Goal: Task Accomplishment & Management: Manage account settings

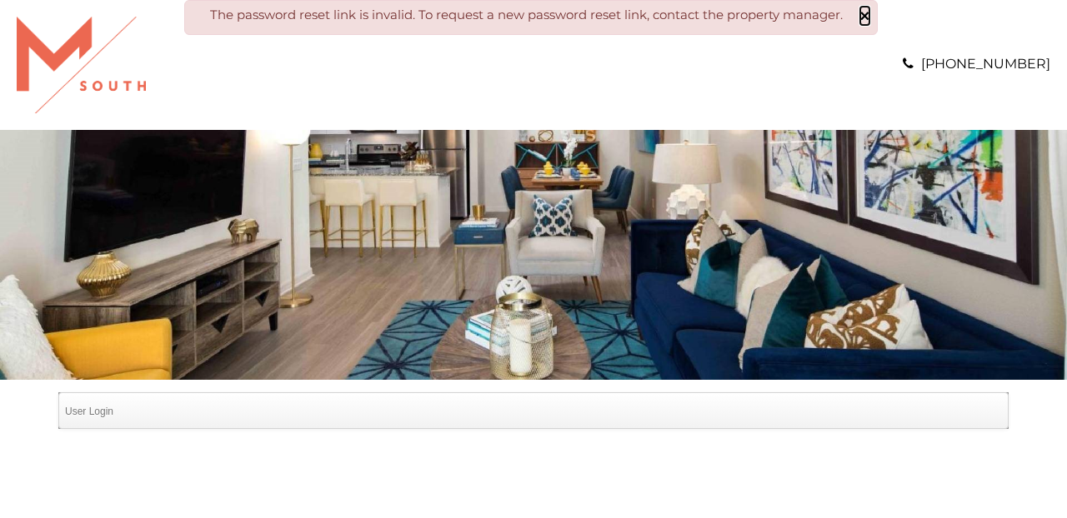
click at [869, 18] on button "×" at bounding box center [865, 16] width 10 height 17
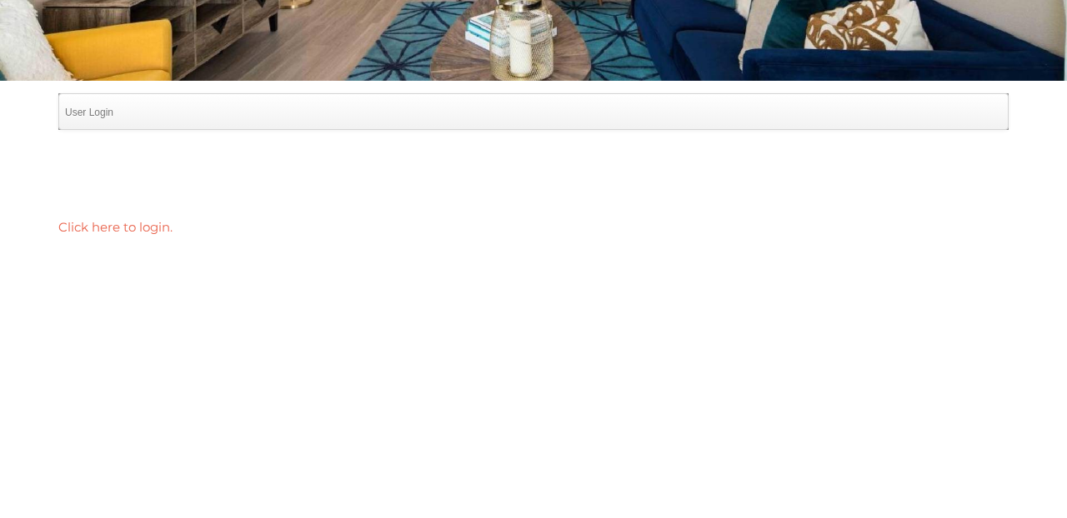
scroll to position [300, 0]
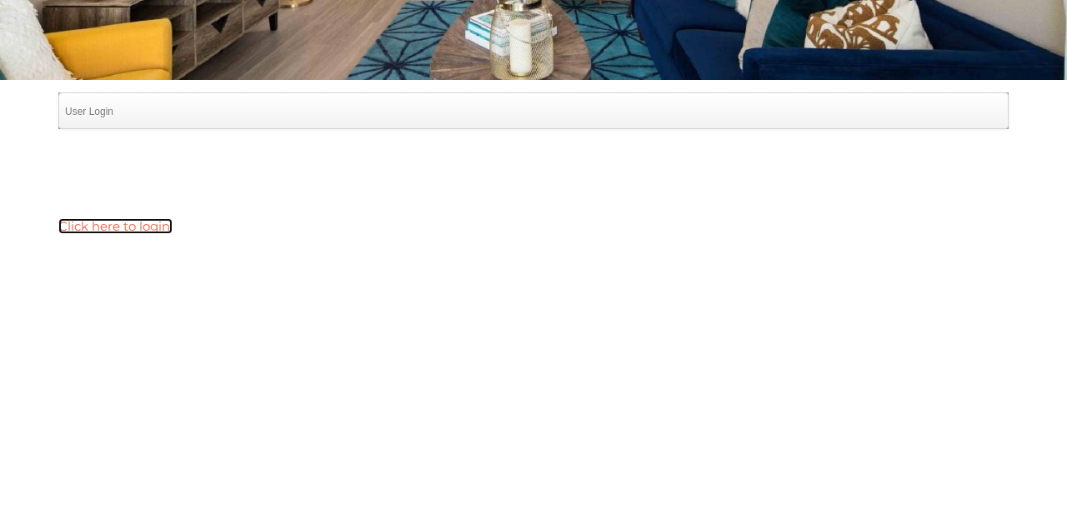
click at [97, 228] on link "Click here to login." at bounding box center [115, 226] width 114 height 16
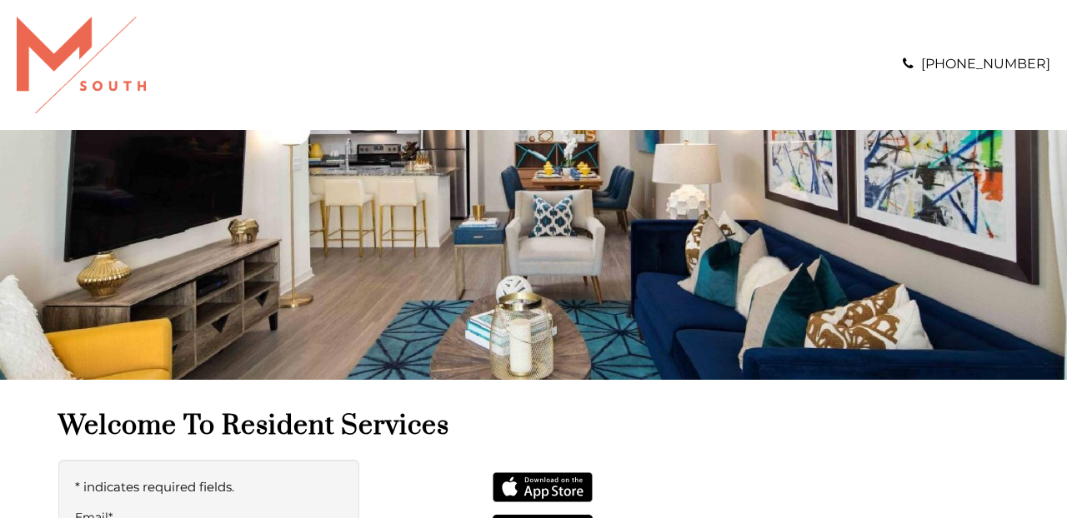
type input "**********"
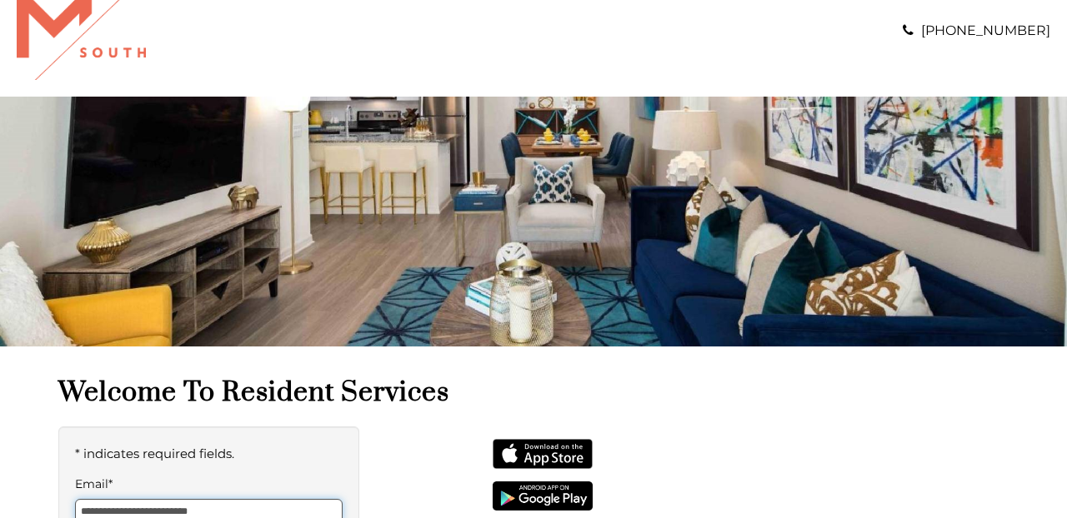
scroll to position [39, 0]
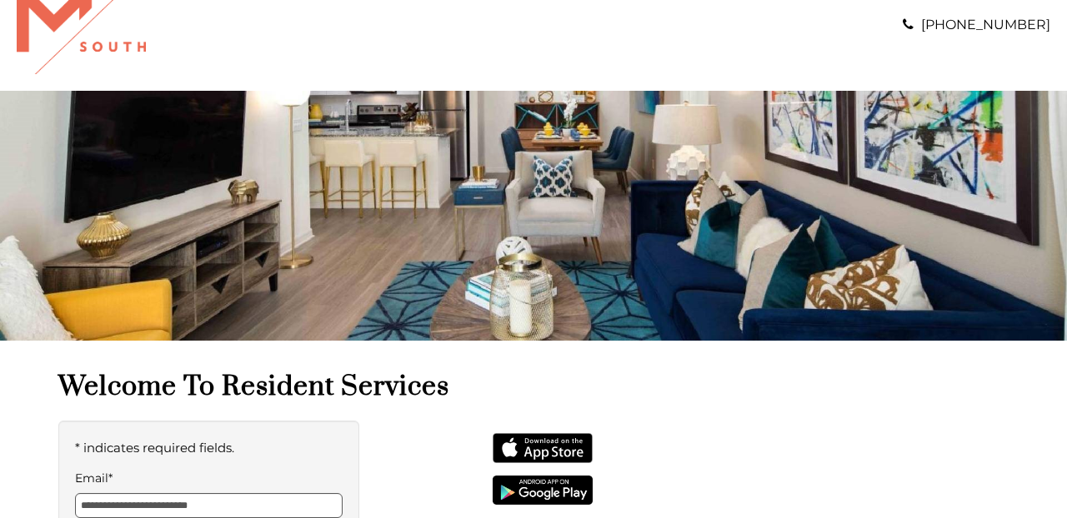
drag, startPoint x: 406, startPoint y: 392, endPoint x: 378, endPoint y: 393, distance: 27.6
click at [394, 392] on h1 "Welcome to Resident Services" at bounding box center [533, 387] width 950 height 34
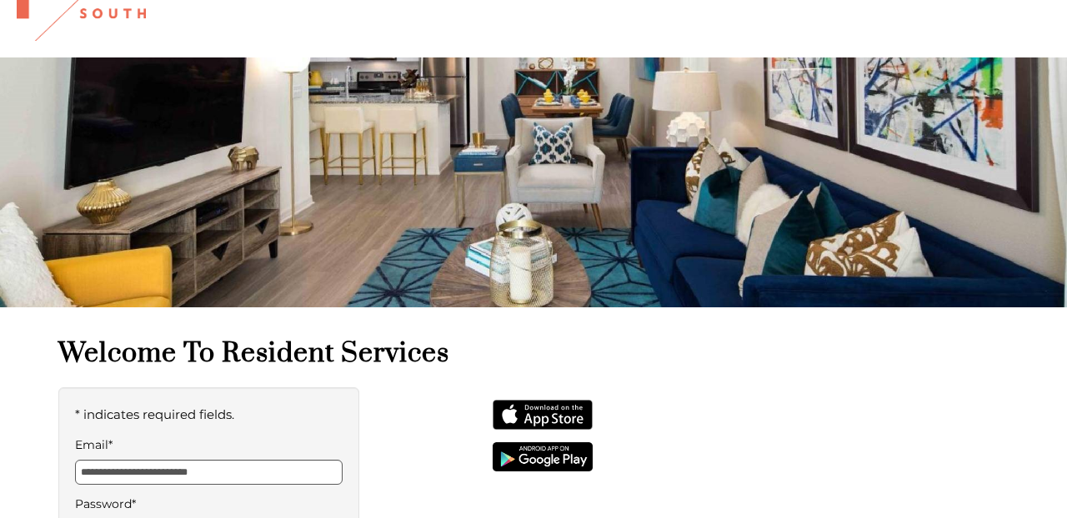
click at [378, 393] on div "**********" at bounding box center [533, 512] width 950 height 351
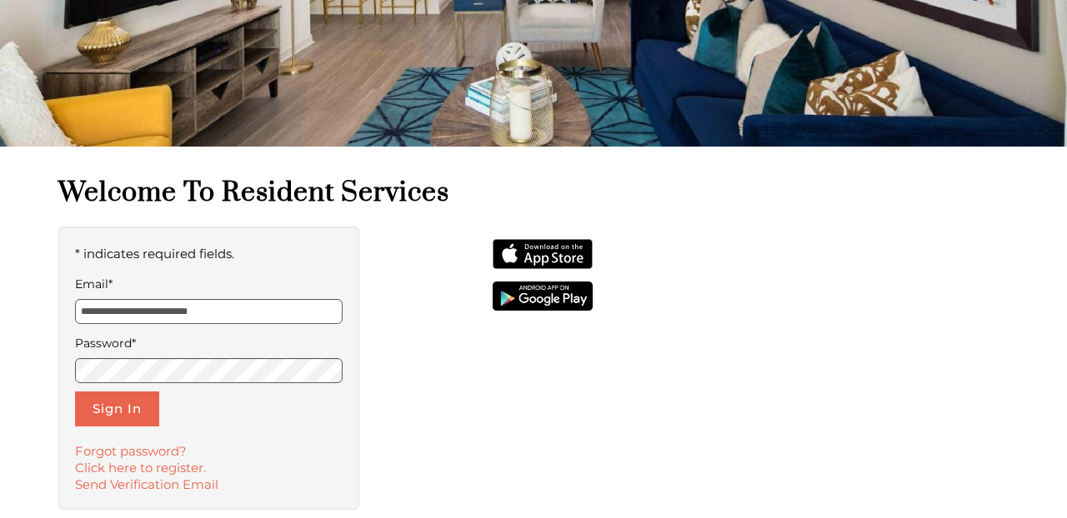
scroll to position [239, 0]
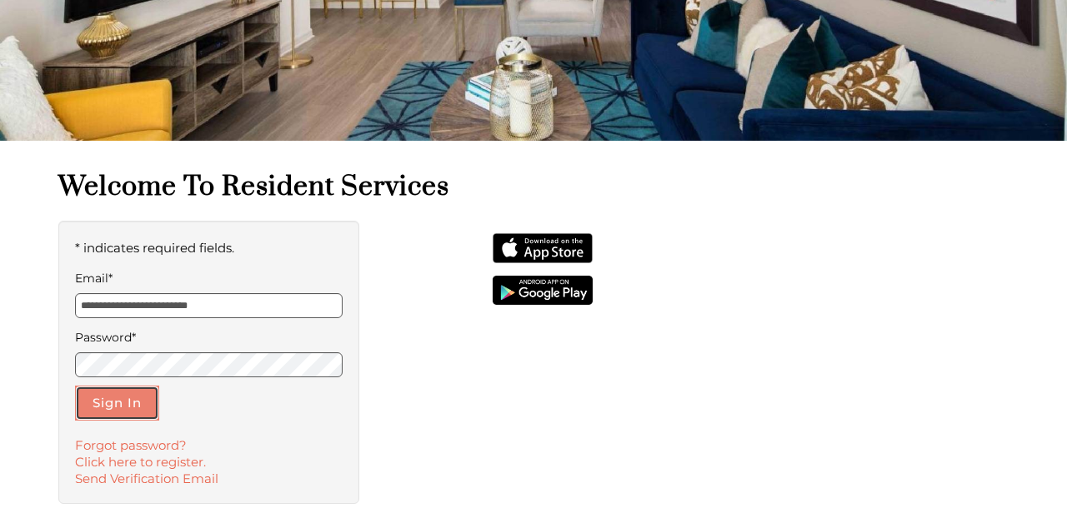
click at [121, 403] on button "Sign In" at bounding box center [117, 403] width 84 height 35
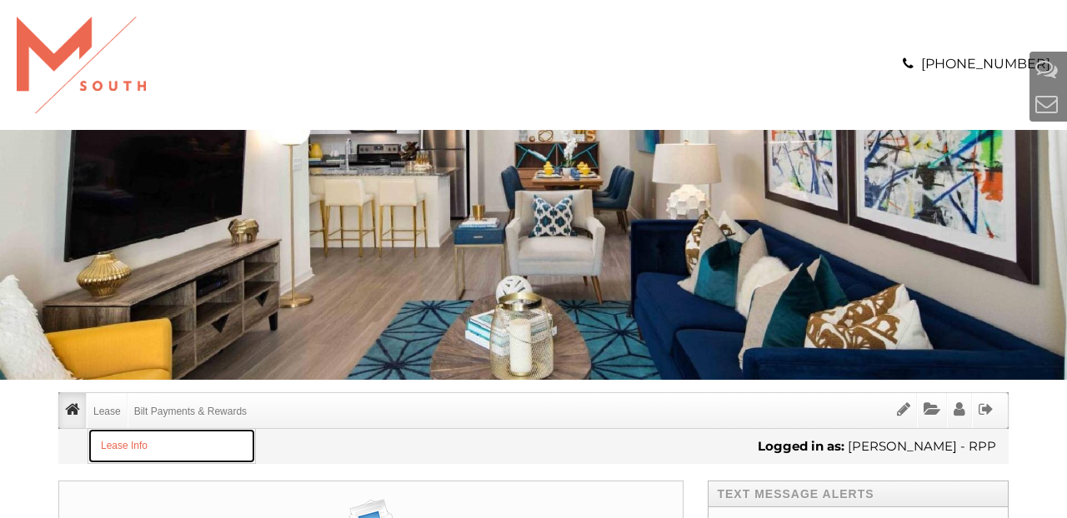
click at [121, 444] on link "Lease Info" at bounding box center [171, 446] width 167 height 34
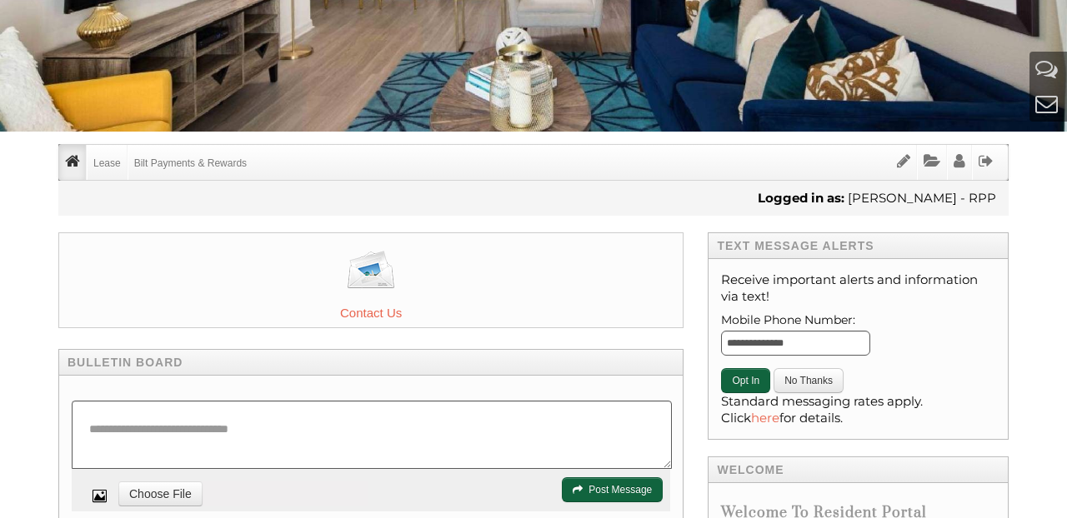
scroll to position [267, 0]
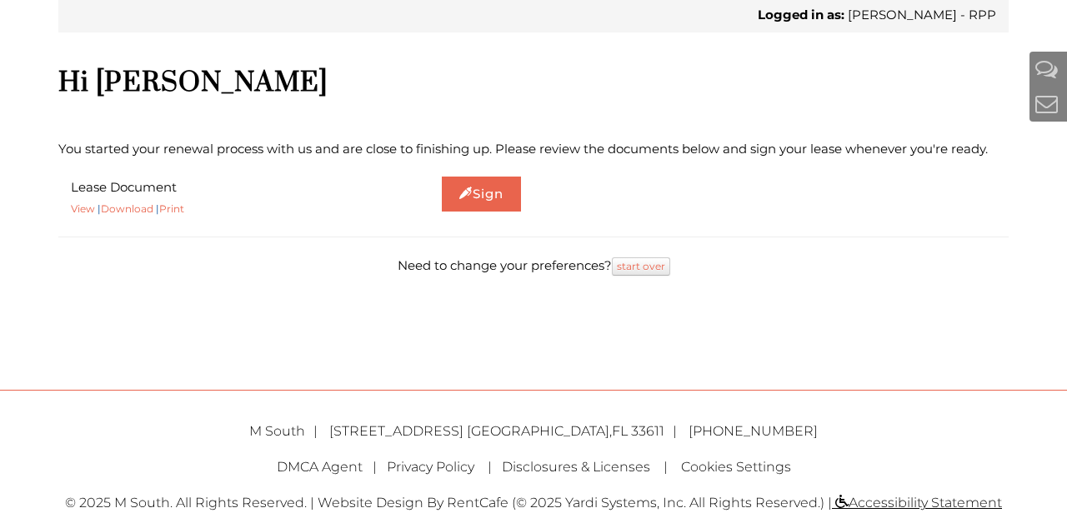
scroll to position [433, 0]
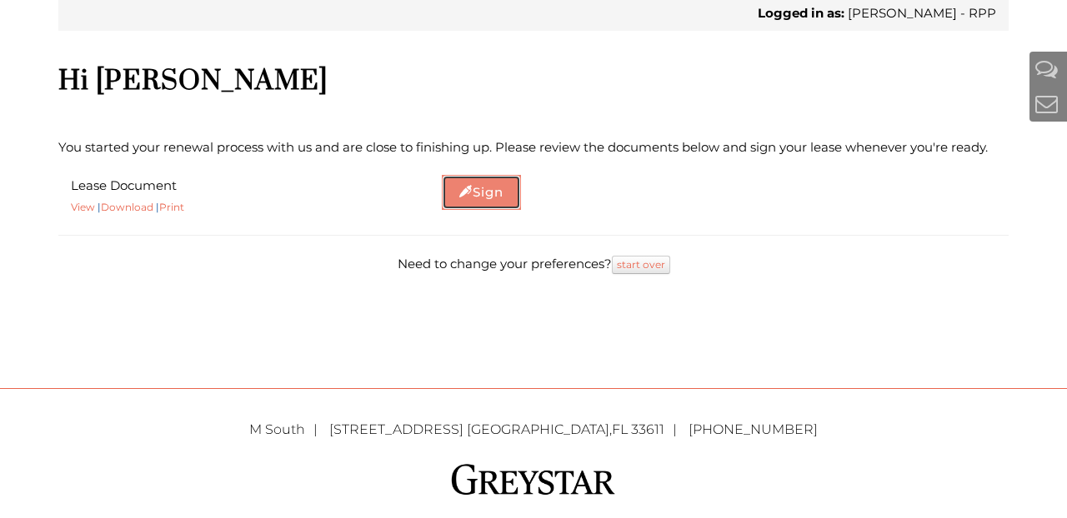
click at [467, 188] on link "Sign" at bounding box center [481, 192] width 79 height 35
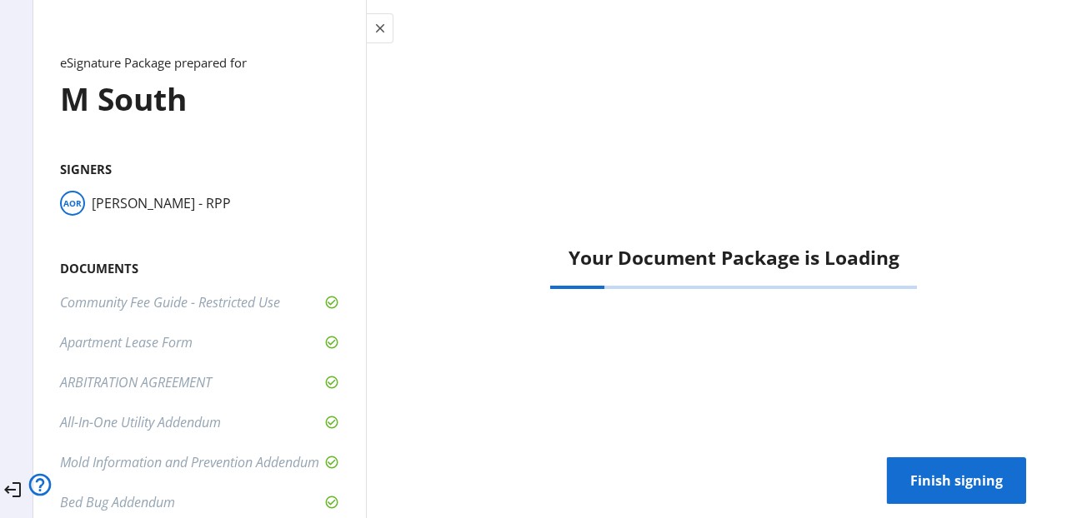
scroll to position [467, 0]
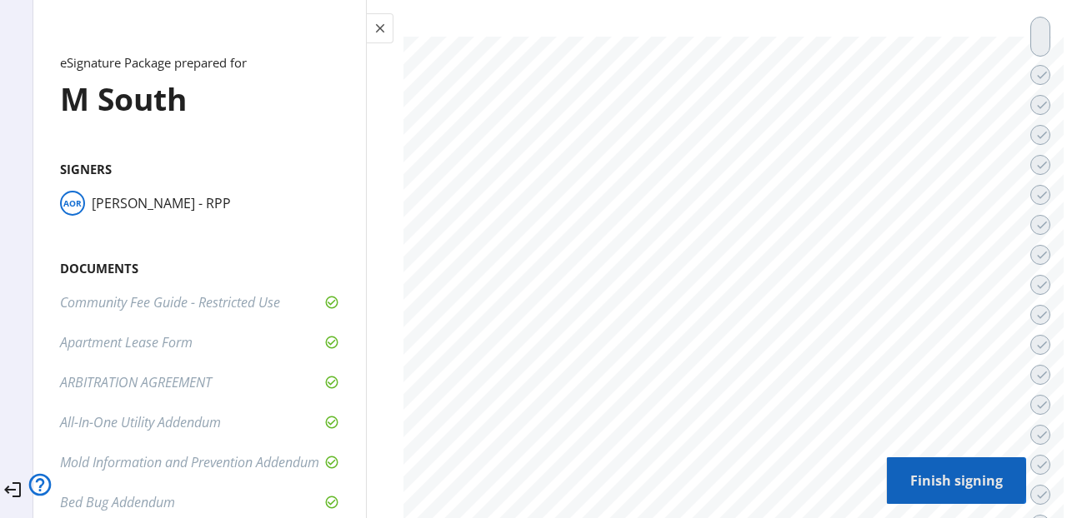
click at [957, 487] on span "Finish signing" at bounding box center [956, 481] width 113 height 40
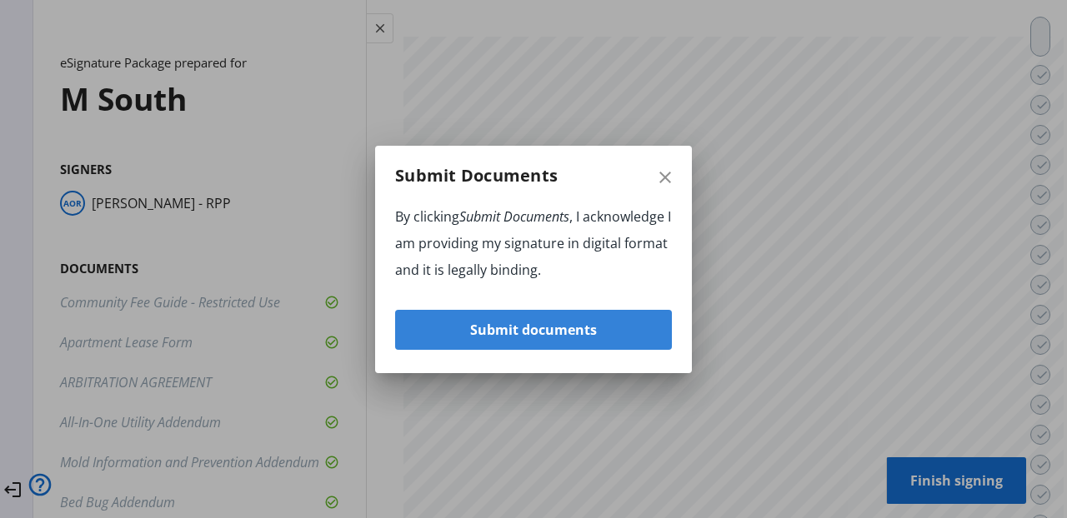
click at [503, 335] on span "Submit documents" at bounding box center [533, 330] width 127 height 40
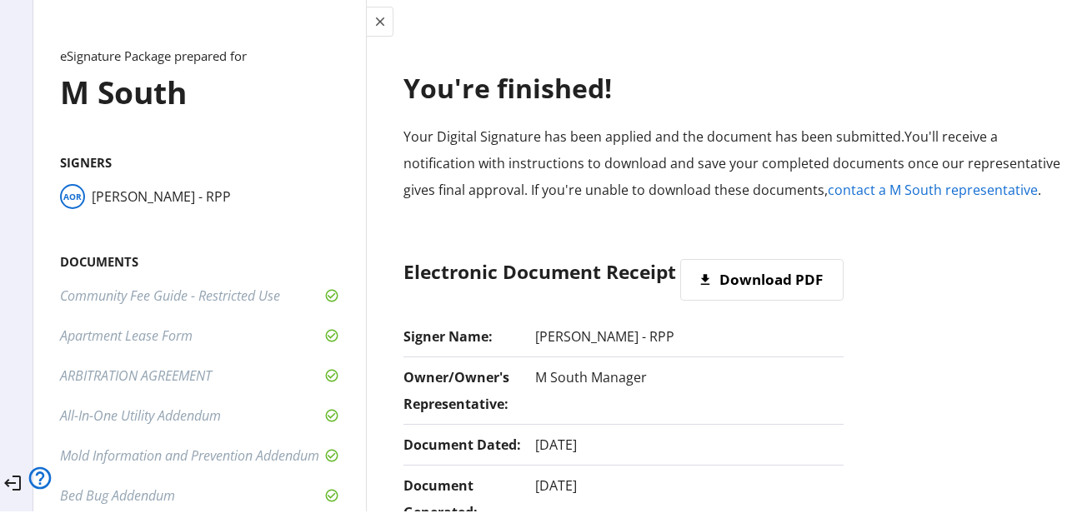
scroll to position [535, 0]
click at [769, 279] on span "Download PDF" at bounding box center [770, 280] width 103 height 40
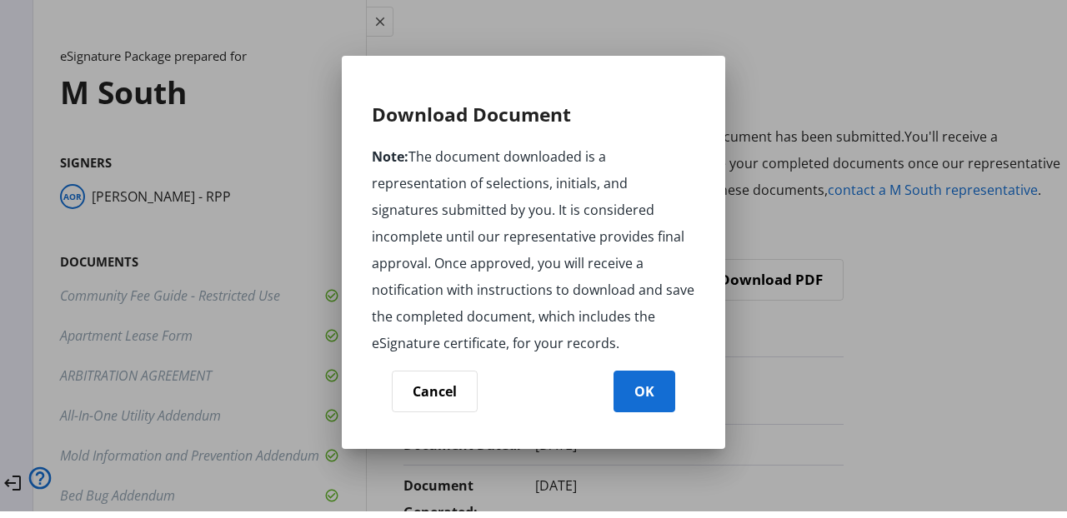
click at [643, 392] on span "OK" at bounding box center [644, 392] width 20 height 40
